Goal: Use online tool/utility

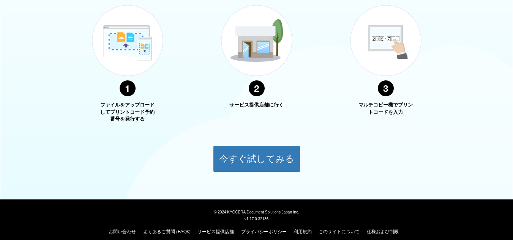
scroll to position [299, 0]
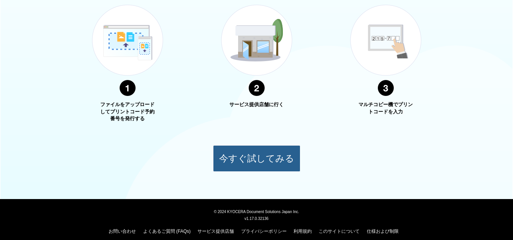
click at [257, 160] on button "今すぐ試してみる" at bounding box center [256, 158] width 87 height 27
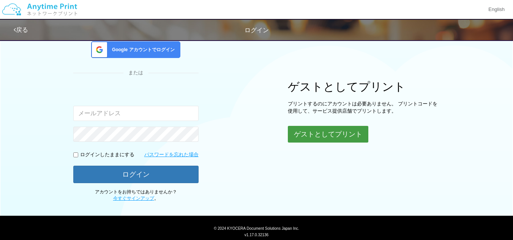
click at [315, 138] on button "ゲストとしてプリント" at bounding box center [328, 134] width 80 height 17
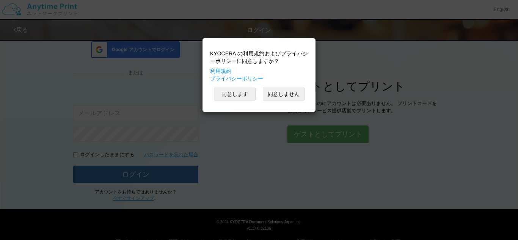
click at [239, 94] on button "同意します" at bounding box center [235, 94] width 42 height 13
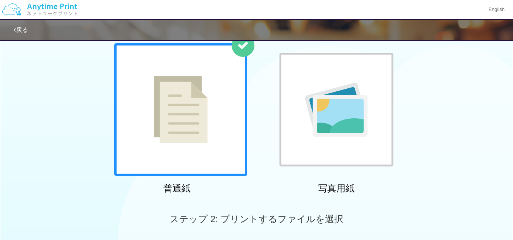
scroll to position [66, 0]
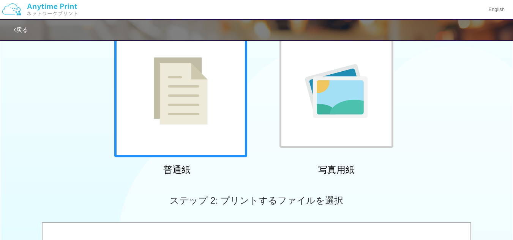
click at [338, 120] on div at bounding box center [336, 91] width 114 height 114
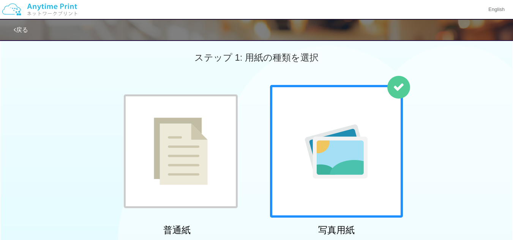
scroll to position [2, 0]
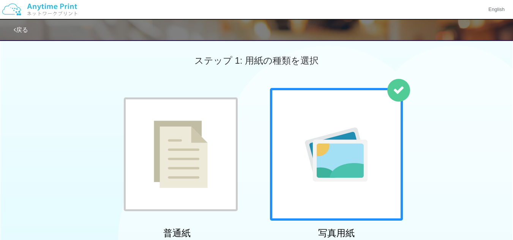
click at [338, 120] on div at bounding box center [336, 154] width 133 height 133
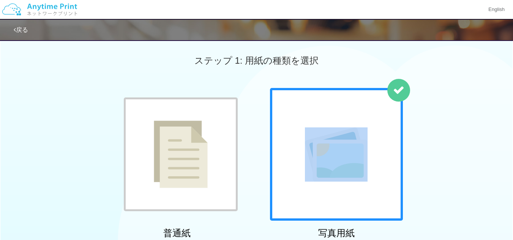
click at [338, 120] on div at bounding box center [336, 154] width 133 height 133
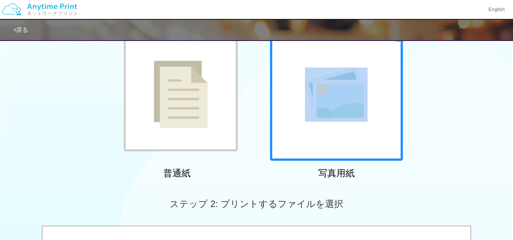
scroll to position [0, 0]
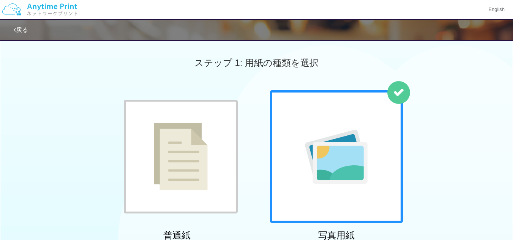
click at [27, 32] on link "戻る" at bounding box center [21, 30] width 14 height 6
